Goal: Information Seeking & Learning: Check status

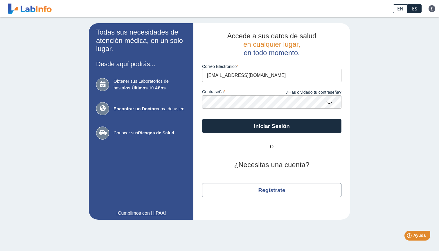
type input "[EMAIL_ADDRESS][DOMAIN_NAME]"
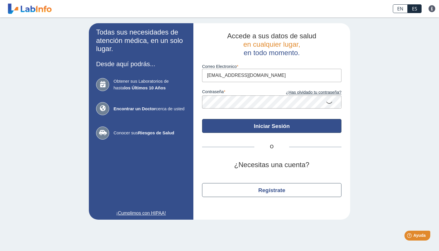
click at [258, 124] on button "Iniciar Sesión" at bounding box center [271, 126] width 139 height 14
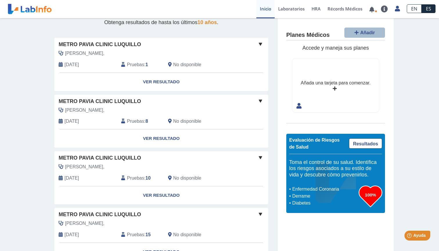
scroll to position [23, 0]
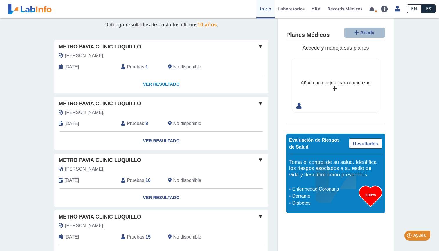
click at [154, 84] on link "Ver Resultado" at bounding box center [161, 84] width 214 height 18
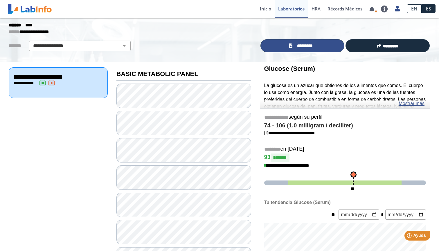
click at [302, 44] on span "*********" at bounding box center [304, 46] width 21 height 6
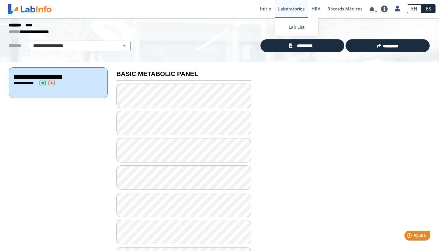
click at [284, 8] on link "Laboratorios" at bounding box center [291, 9] width 33 height 18
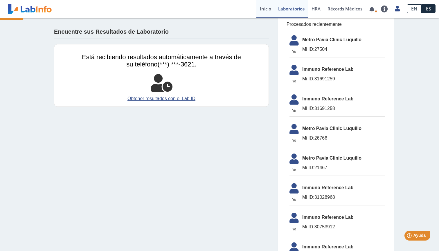
click at [264, 8] on link "Inicio" at bounding box center [265, 9] width 18 height 18
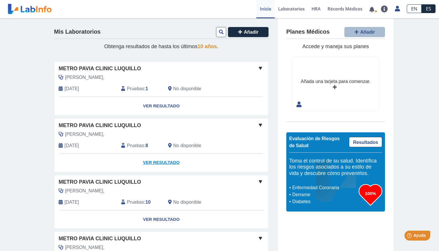
click at [161, 161] on link "Ver Resultado" at bounding box center [161, 163] width 214 height 18
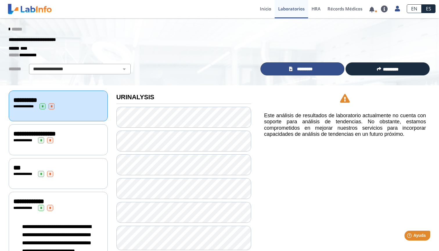
click at [300, 68] on span "*********" at bounding box center [304, 69] width 21 height 6
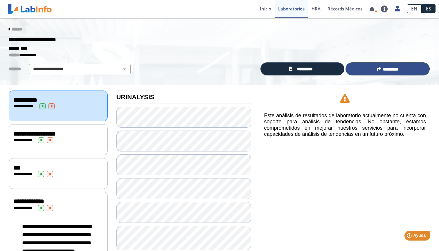
click at [375, 65] on button "*********" at bounding box center [387, 68] width 84 height 13
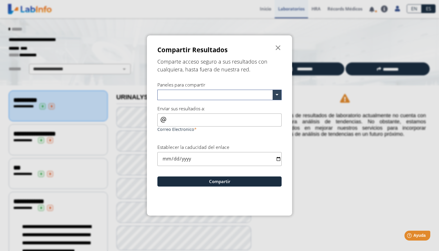
click at [179, 94] on input "text" at bounding box center [216, 95] width 113 height 8
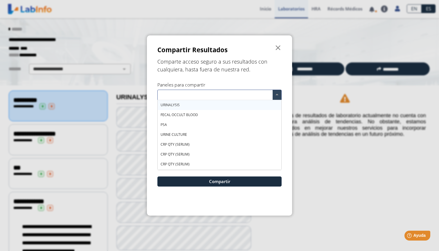
click at [179, 94] on input "text" at bounding box center [216, 95] width 113 height 8
click at [275, 62] on h5 "Comparte acceso seguro a sus resultados con cualquiera, hasta fuera de nuestra …" at bounding box center [219, 66] width 124 height 16
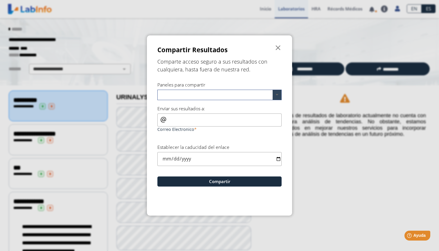
click at [278, 92] on span at bounding box center [277, 95] width 9 height 10
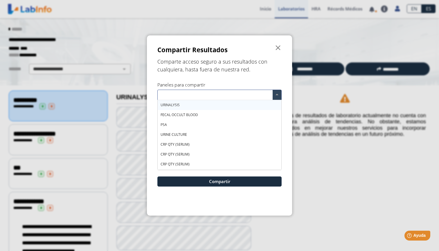
click at [266, 66] on h5 "Comparte acceso seguro a sus resultados con cualquiera, hasta fuera de nuestra …" at bounding box center [219, 66] width 124 height 16
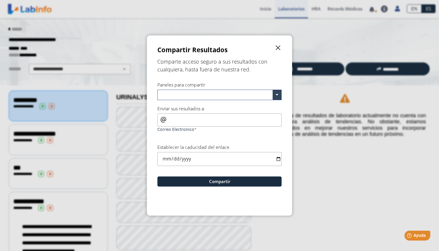
click at [278, 45] on span "" at bounding box center [278, 47] width 7 height 7
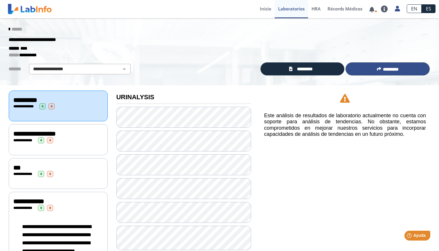
click at [383, 67] on span "*********" at bounding box center [391, 69] width 16 height 4
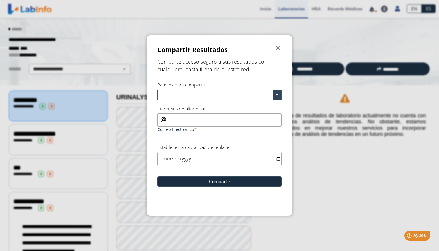
click at [161, 118] on div "Correo Electronico" at bounding box center [219, 123] width 124 height 20
click at [162, 121] on div "Correo Electronico" at bounding box center [219, 123] width 124 height 20
click at [160, 117] on input "Correo Electronico" at bounding box center [219, 119] width 124 height 13
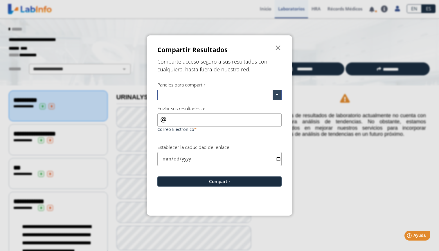
type input "[EMAIL_ADDRESS][DOMAIN_NAME]"
click at [231, 116] on input "[EMAIL_ADDRESS][DOMAIN_NAME]" at bounding box center [219, 119] width 124 height 13
click at [216, 92] on input "text" at bounding box center [216, 95] width 113 height 8
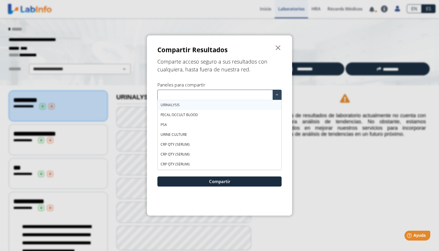
click at [216, 92] on input "text" at bounding box center [216, 95] width 113 height 8
click at [184, 101] on div "URINALYSIS" at bounding box center [220, 105] width 124 height 10
click at [180, 104] on span "URINALYSIS" at bounding box center [171, 104] width 20 height 5
click at [180, 104] on div "URINALYSIS" at bounding box center [220, 105] width 124 height 10
click at [238, 70] on h5 "Comparte acceso seguro a sus resultados con cualquiera, hasta fuera de nuestra …" at bounding box center [219, 66] width 124 height 16
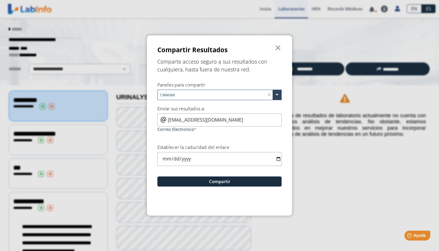
click at [161, 116] on div "[EMAIL_ADDRESS][DOMAIN_NAME] Correo Electronico" at bounding box center [219, 123] width 124 height 20
click at [226, 114] on input "[EMAIL_ADDRESS][DOMAIN_NAME]" at bounding box center [219, 119] width 124 height 13
click at [278, 46] on span "" at bounding box center [278, 47] width 7 height 7
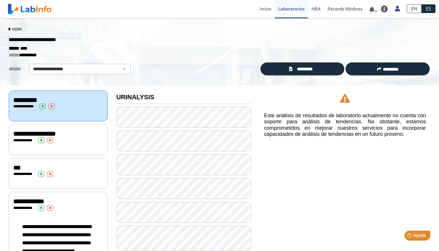
click at [10, 29] on icon at bounding box center [9, 29] width 1 height 5
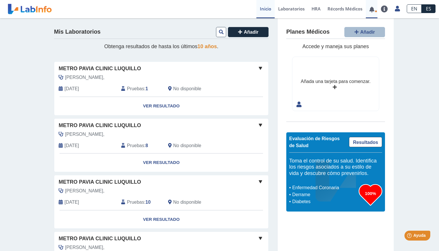
click at [372, 10] on link at bounding box center [372, 9] width 12 height 4
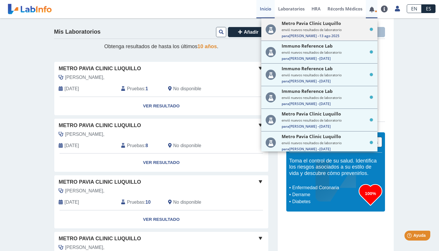
click at [331, 29] on small "envió nuevos resultados de laboratorio" at bounding box center [327, 30] width 91 height 4
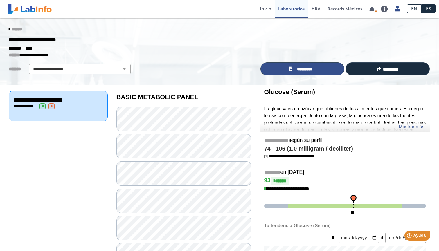
click at [308, 67] on span "*********" at bounding box center [304, 69] width 21 height 6
